Goal: Information Seeking & Learning: Learn about a topic

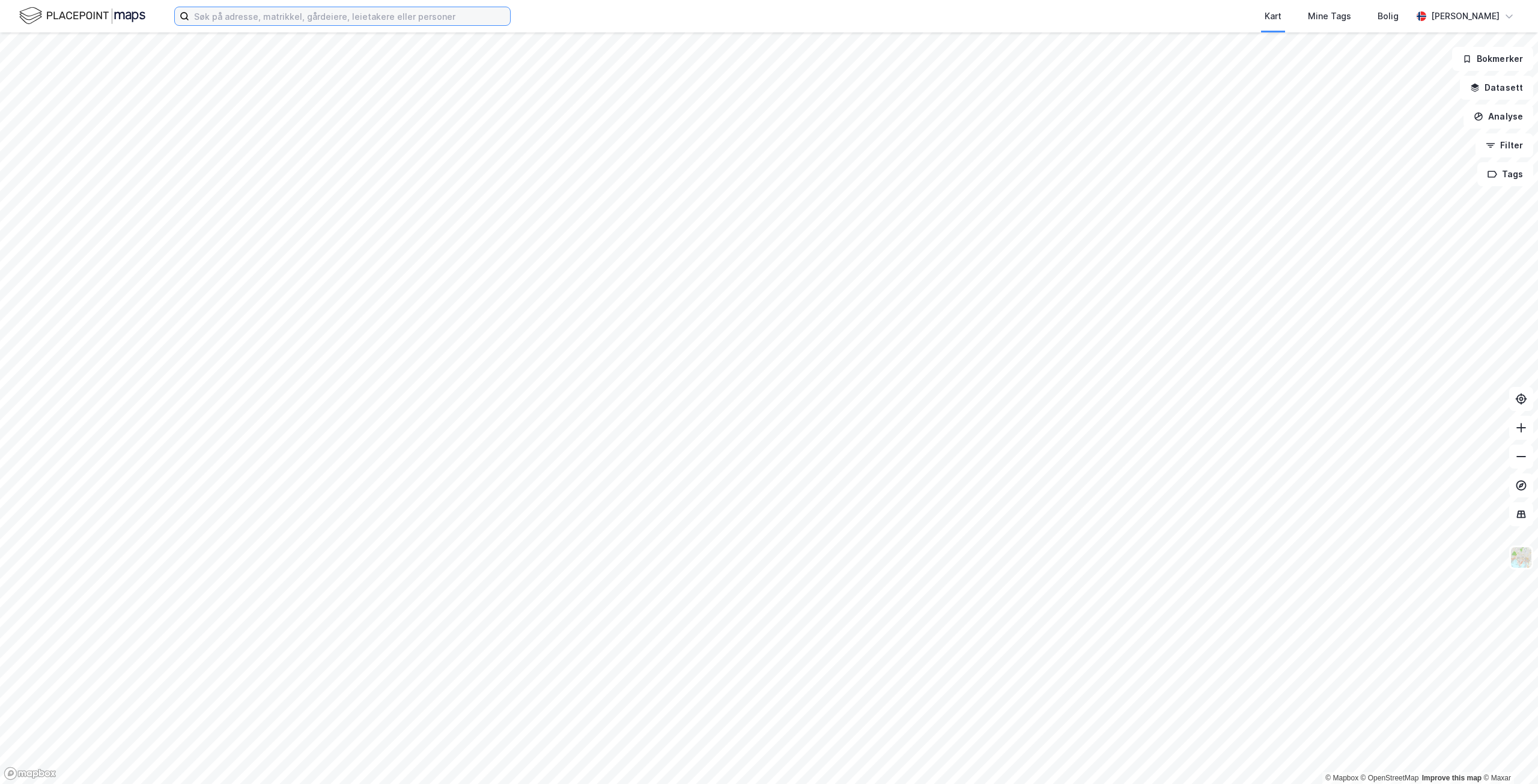
click at [242, 15] on input at bounding box center [349, 16] width 321 height 18
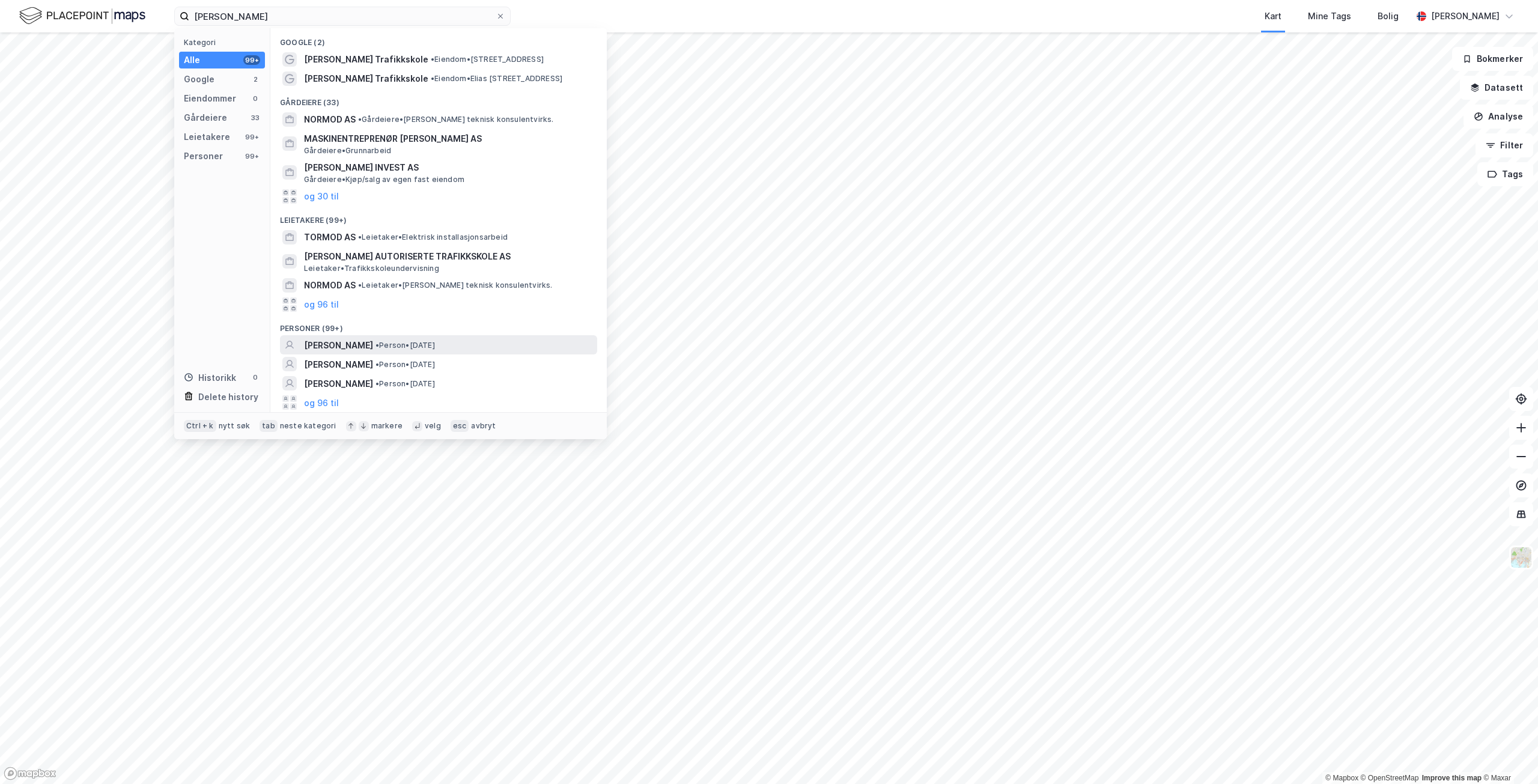
click at [379, 346] on span "•" at bounding box center [377, 345] width 4 height 9
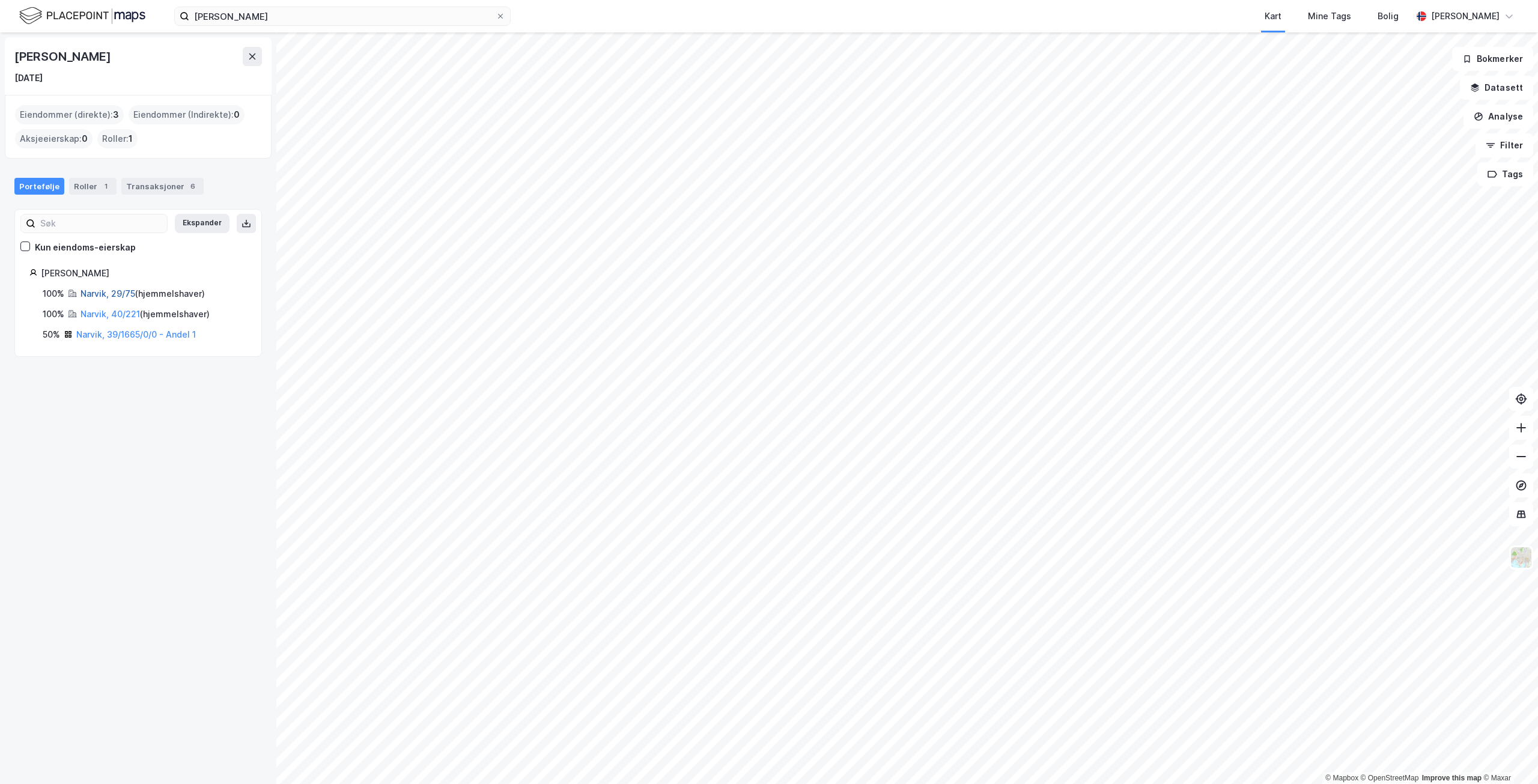
click at [96, 290] on link "Narvik, 29/75" at bounding box center [107, 293] width 55 height 10
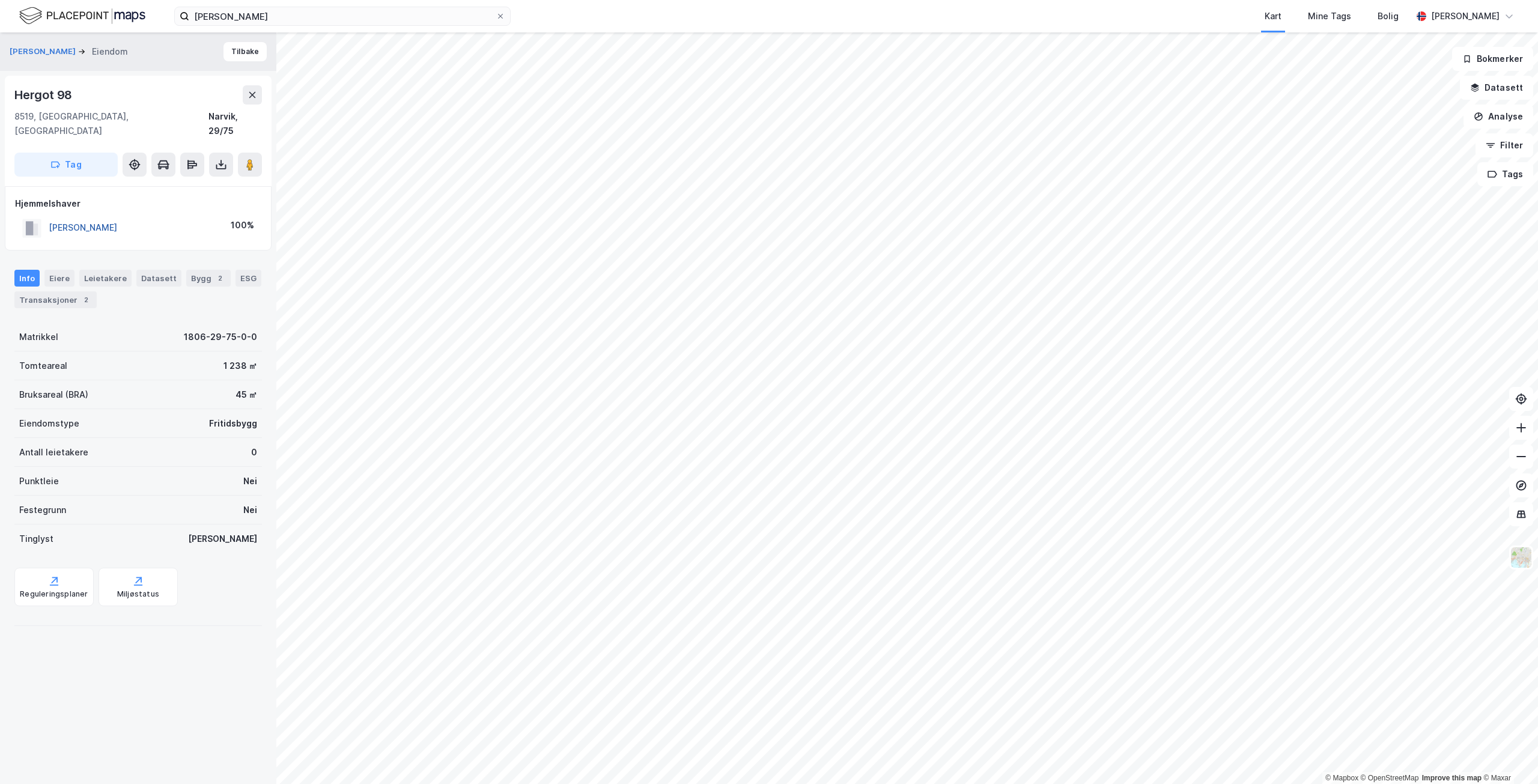
click at [0, 0] on button "[PERSON_NAME]" at bounding box center [0, 0] width 0 height 0
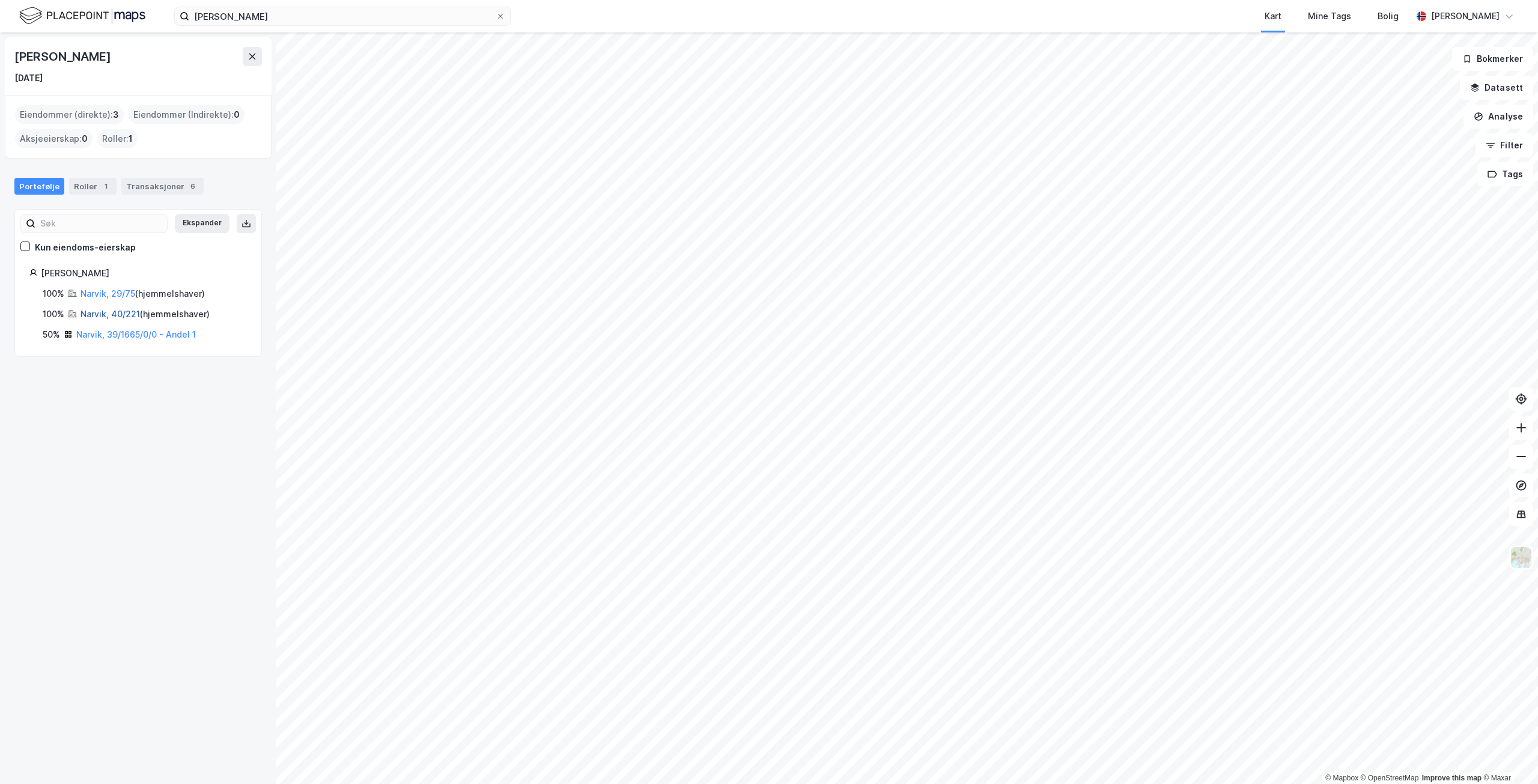
click at [106, 310] on link "Narvik, 40/221" at bounding box center [110, 314] width 60 height 10
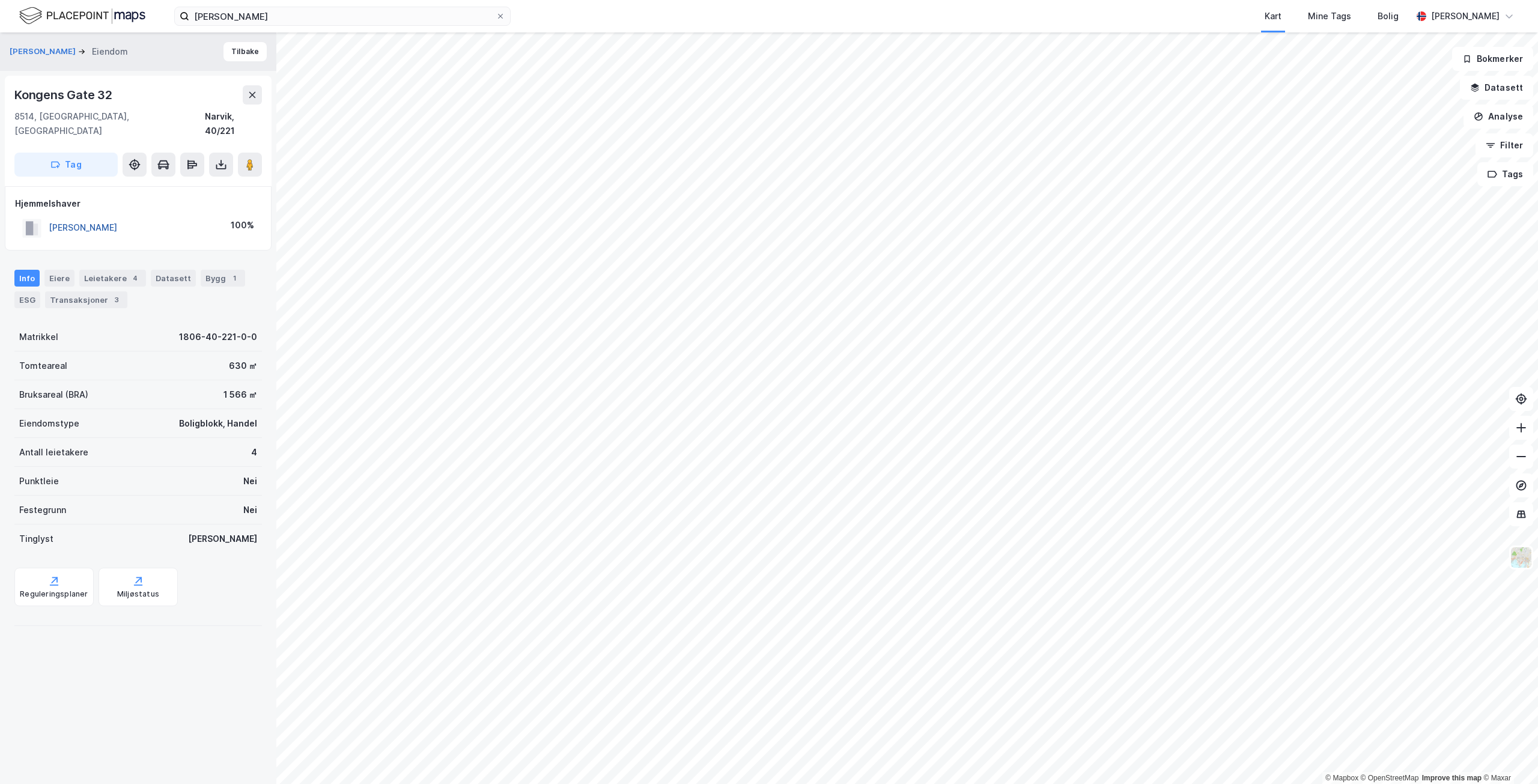
click at [0, 0] on button "[PERSON_NAME]" at bounding box center [0, 0] width 0 height 0
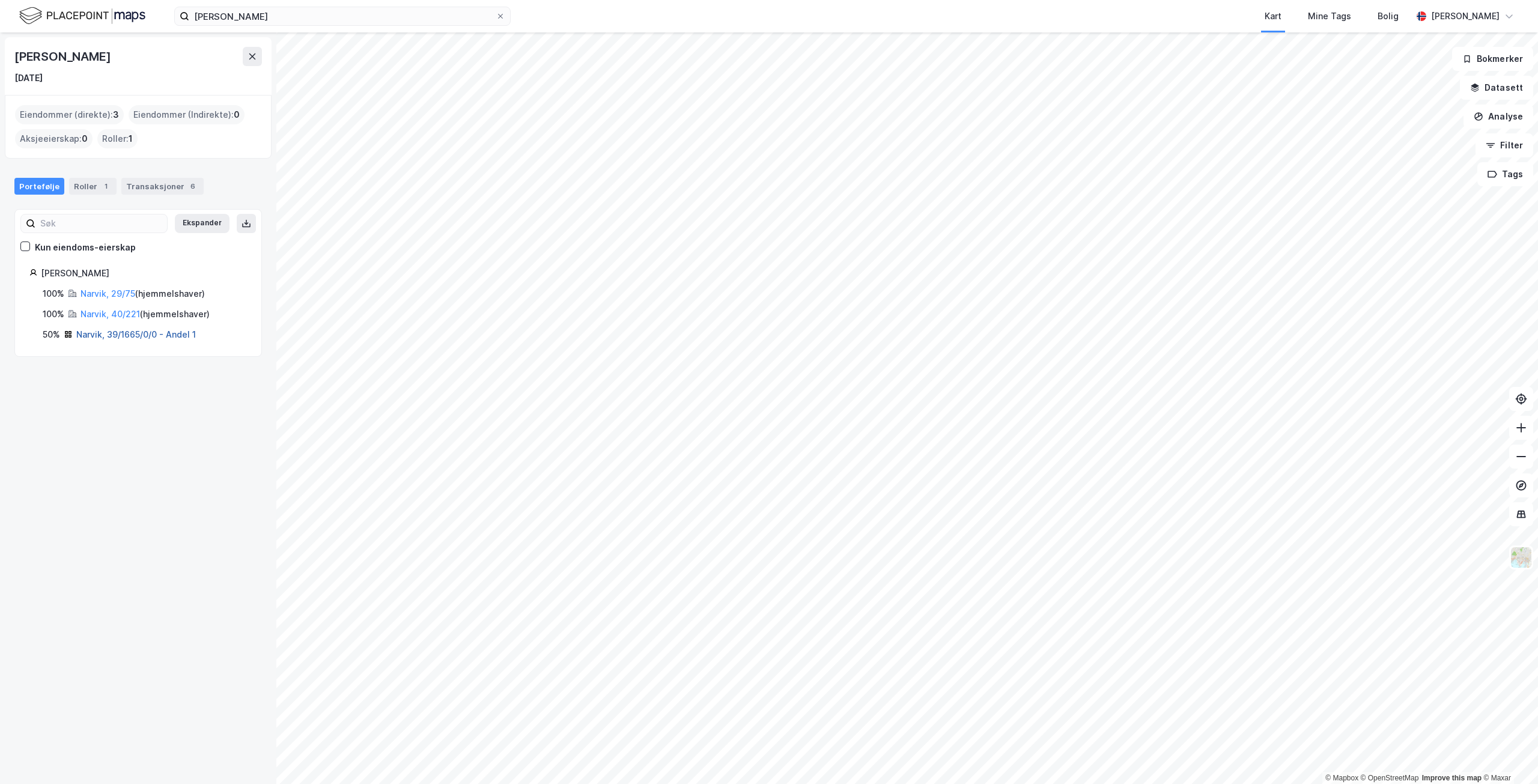
click at [89, 331] on link "Narvik, 39/1665/0/0 - Andel 1" at bounding box center [136, 333] width 119 height 10
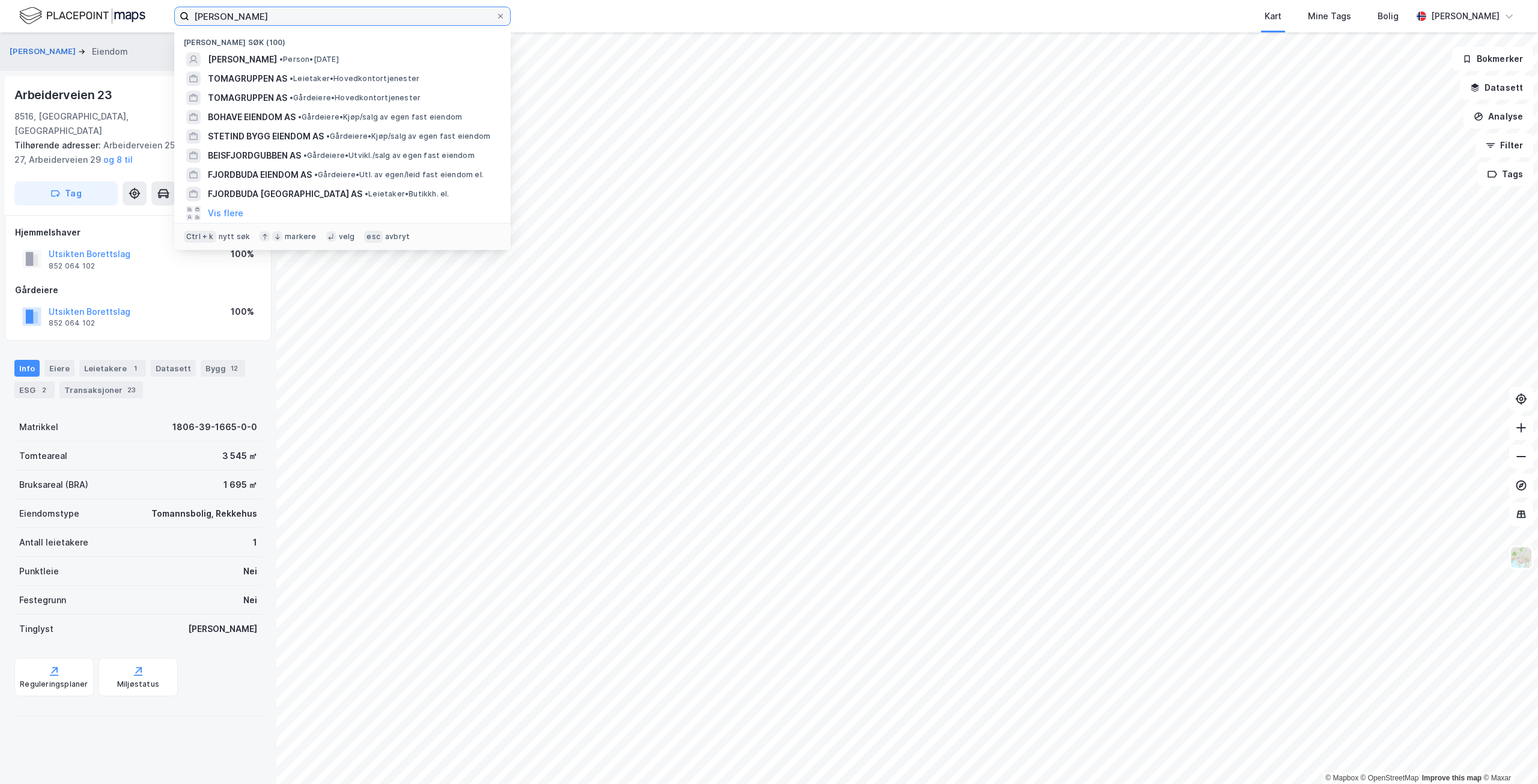
drag, startPoint x: 226, startPoint y: 12, endPoint x: 166, endPoint y: 14, distance: 60.0
click at [166, 14] on div "[PERSON_NAME] søk (100) [PERSON_NAME] • Person • [DATE] TOMAGRUPPEN AS • Leieta…" at bounding box center [769, 16] width 1538 height 33
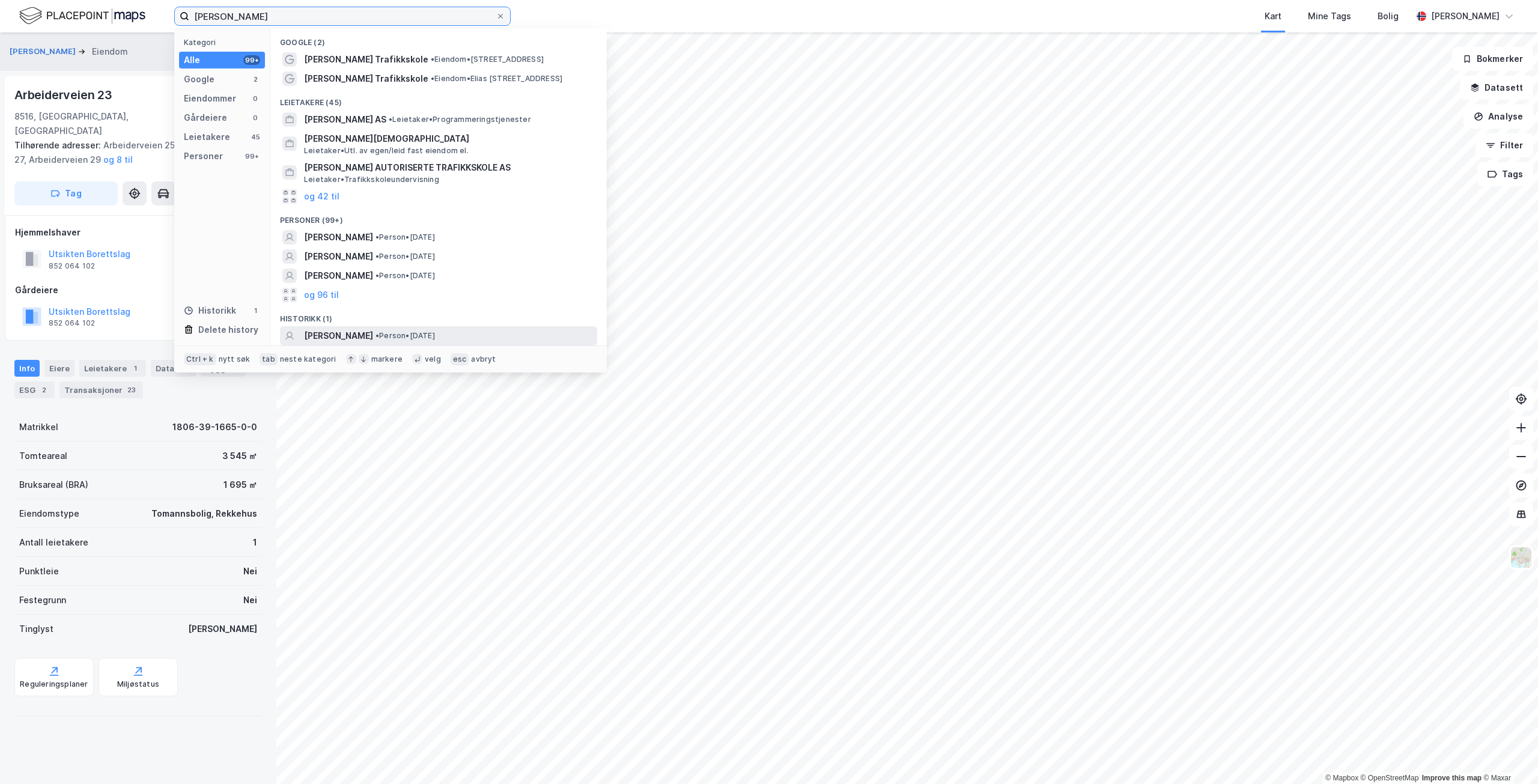
type input "[PERSON_NAME]"
click at [373, 337] on span "[PERSON_NAME]" at bounding box center [338, 336] width 69 height 14
